Goal: Answer question/provide support: Share knowledge or assist other users

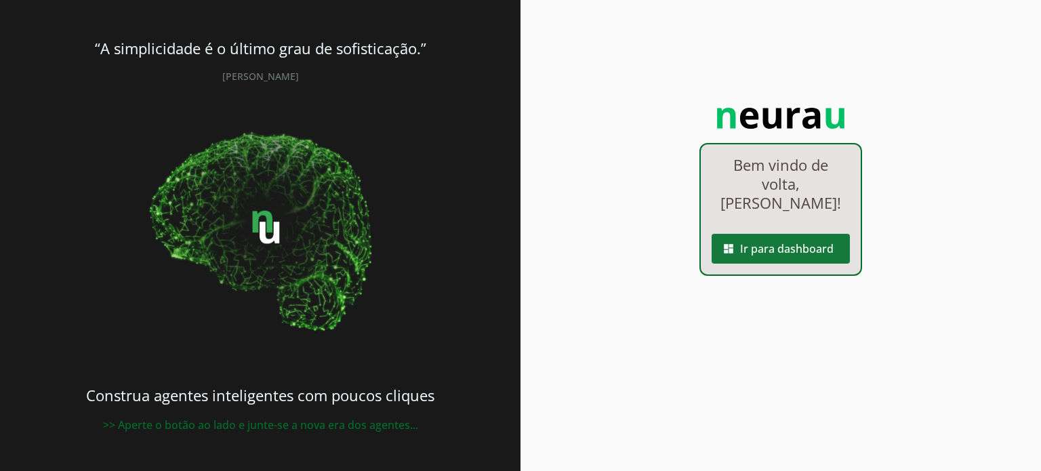
drag, startPoint x: 0, startPoint y: 0, endPoint x: 749, endPoint y: 230, distance: 783.8
click at [749, 232] on span at bounding box center [780, 248] width 138 height 33
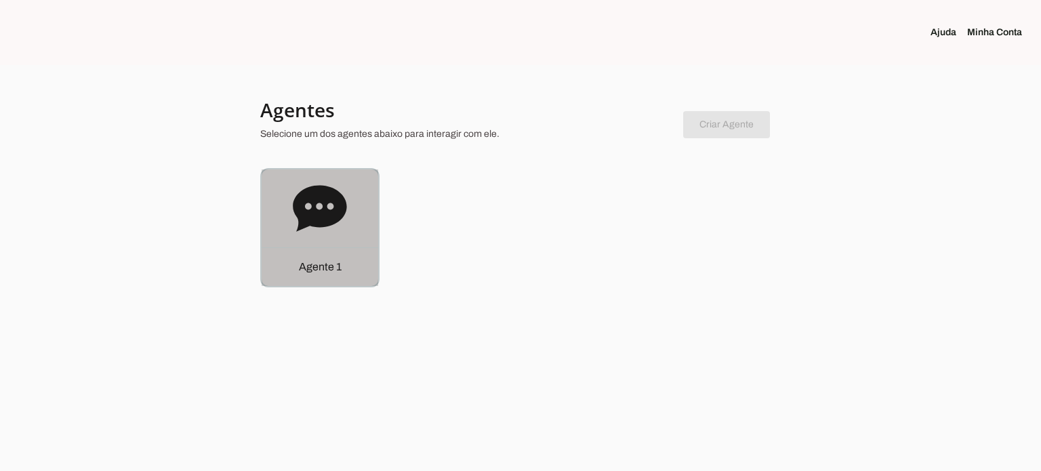
click at [344, 201] on icon at bounding box center [320, 208] width 54 height 46
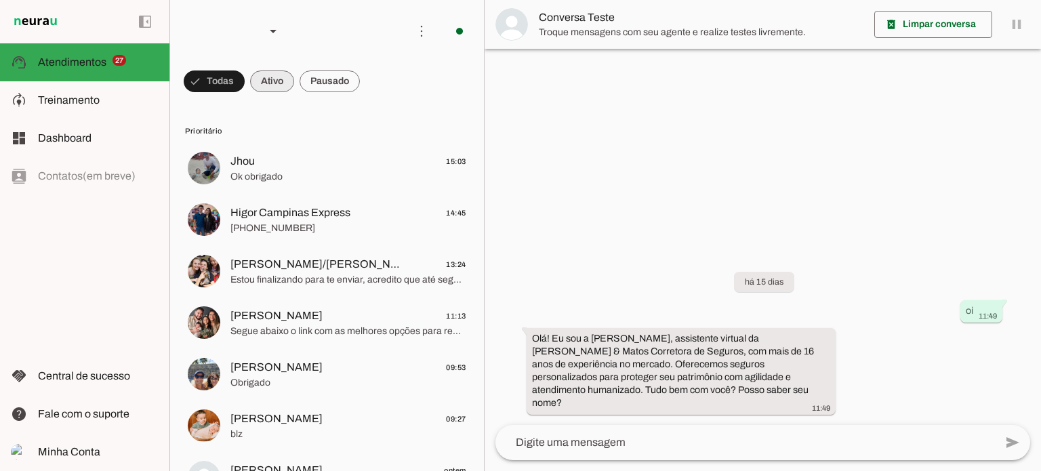
click at [274, 87] on span at bounding box center [272, 81] width 44 height 33
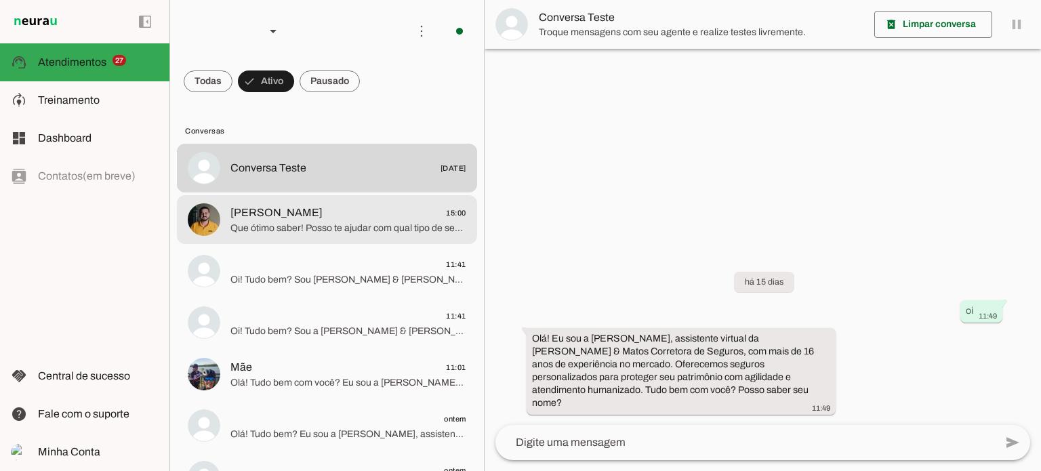
click at [313, 207] on span "[PERSON_NAME] 15:00" at bounding box center [348, 213] width 236 height 17
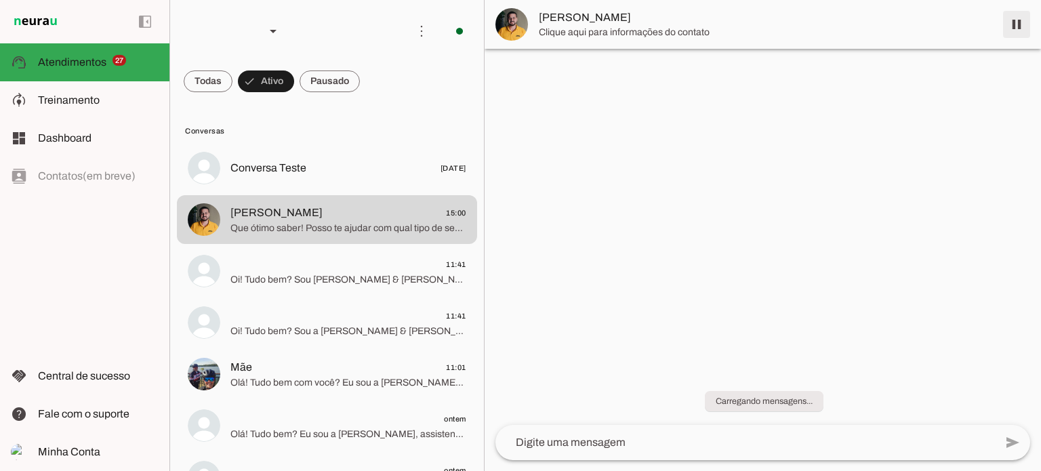
click at [1024, 26] on span at bounding box center [1016, 24] width 33 height 33
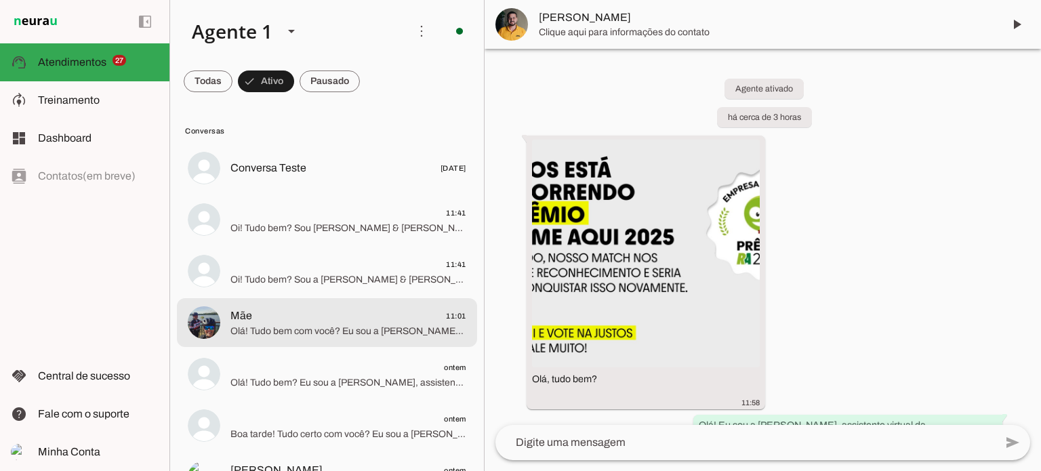
click at [276, 338] on div at bounding box center [348, 322] width 236 height 33
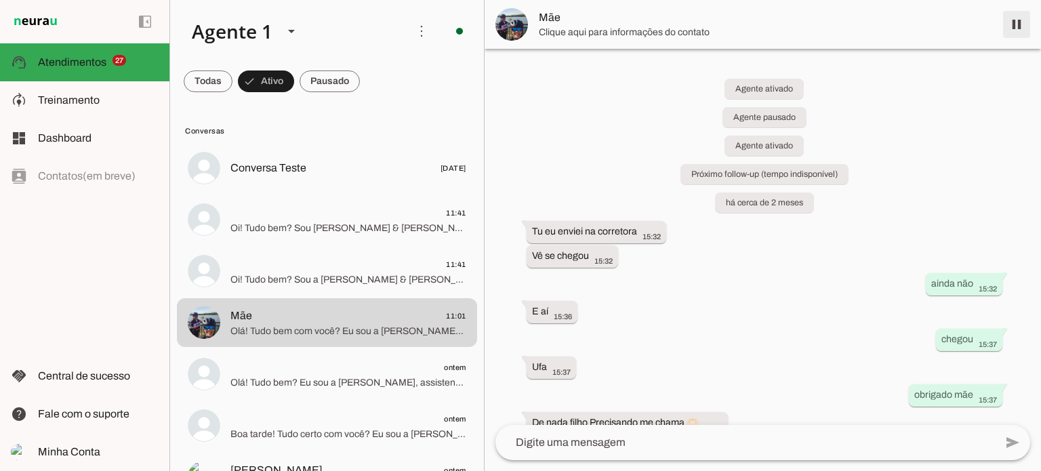
click at [1021, 26] on span at bounding box center [1016, 24] width 33 height 33
